Goal: Navigation & Orientation: Find specific page/section

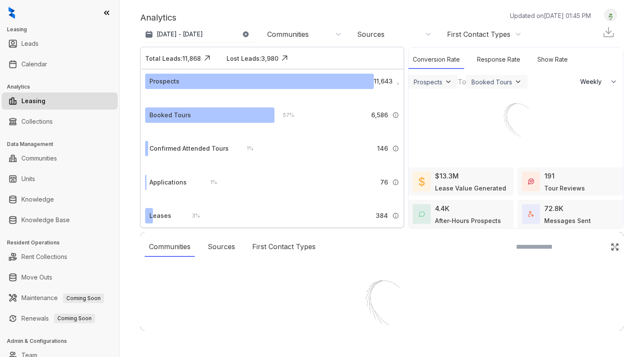
select select "******"
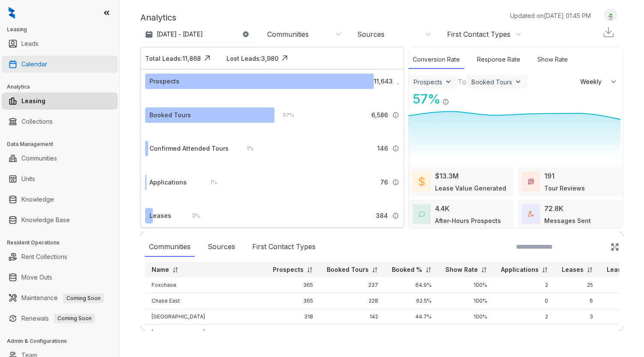
click at [47, 71] on link "Calendar" at bounding box center [34, 64] width 26 height 17
